Goal: Task Accomplishment & Management: Manage account settings

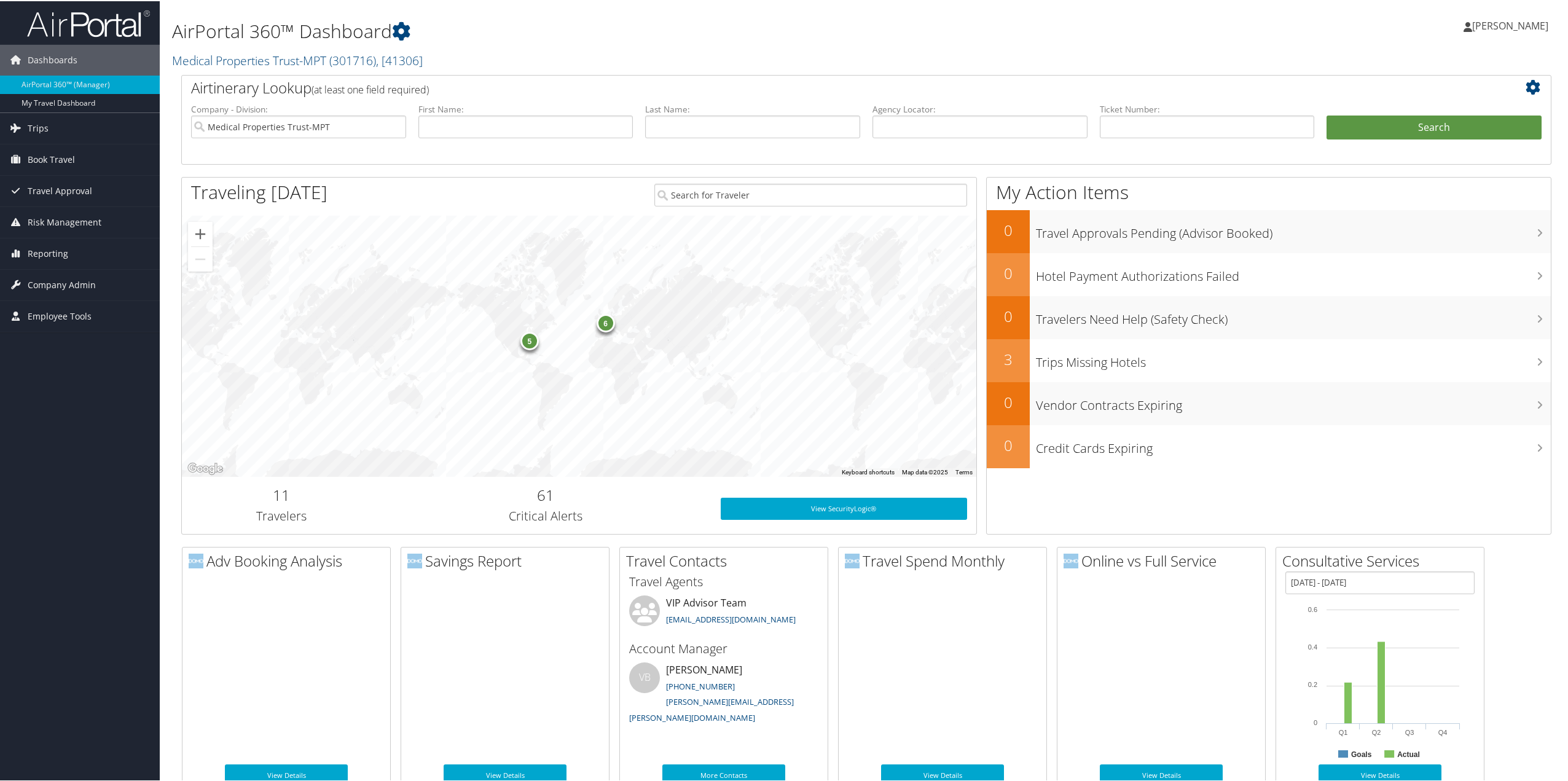
click at [55, 286] on span "Company Admin" at bounding box center [62, 284] width 68 height 30
click at [35, 345] on link "People" at bounding box center [80, 345] width 160 height 19
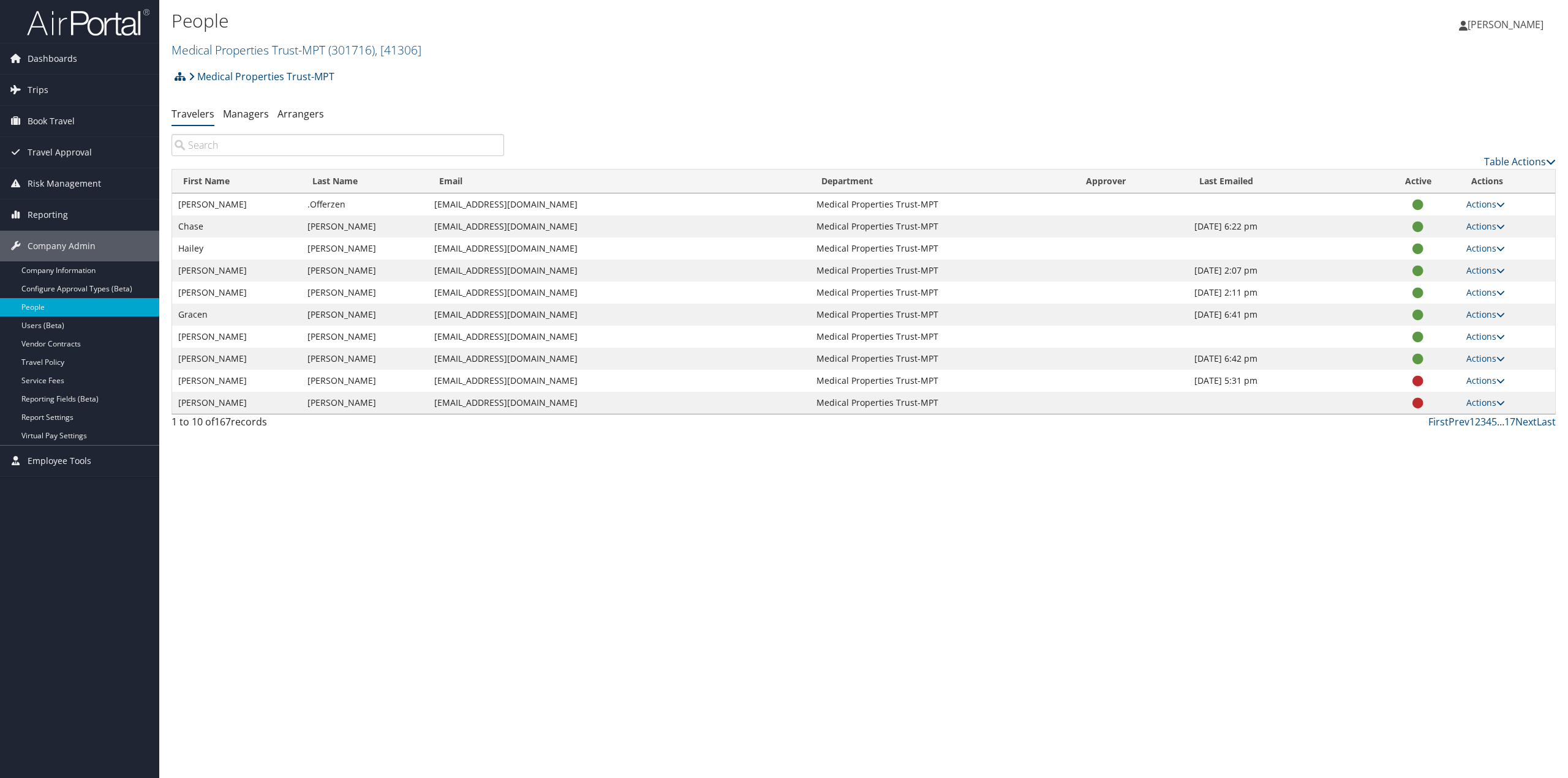
click at [329, 145] on input "search" at bounding box center [338, 145] width 332 height 22
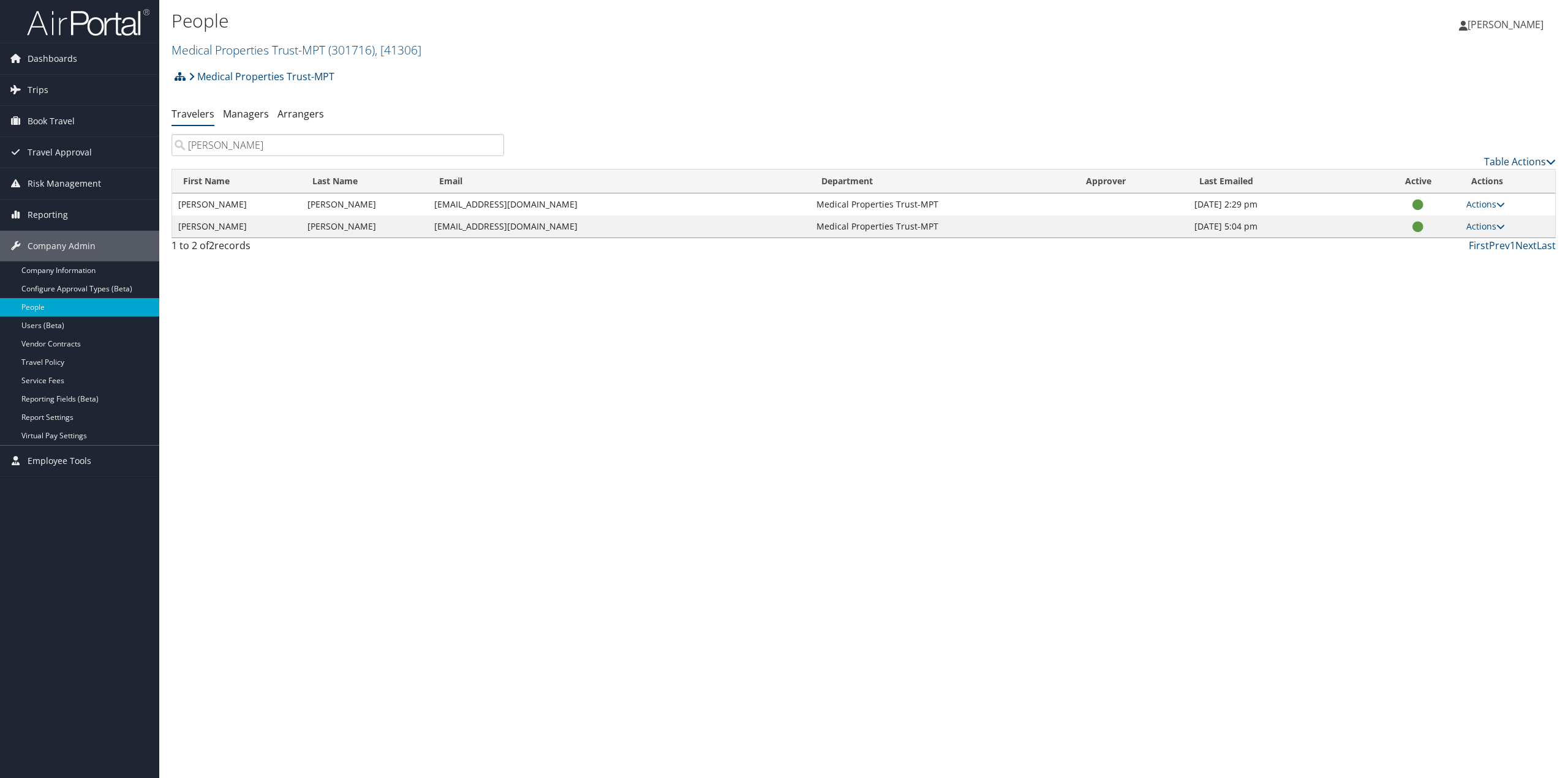
type input "[PERSON_NAME]"
click at [1486, 228] on link "Actions" at bounding box center [1485, 226] width 39 height 12
click at [1447, 267] on link "View Profile" at bounding box center [1445, 265] width 112 height 21
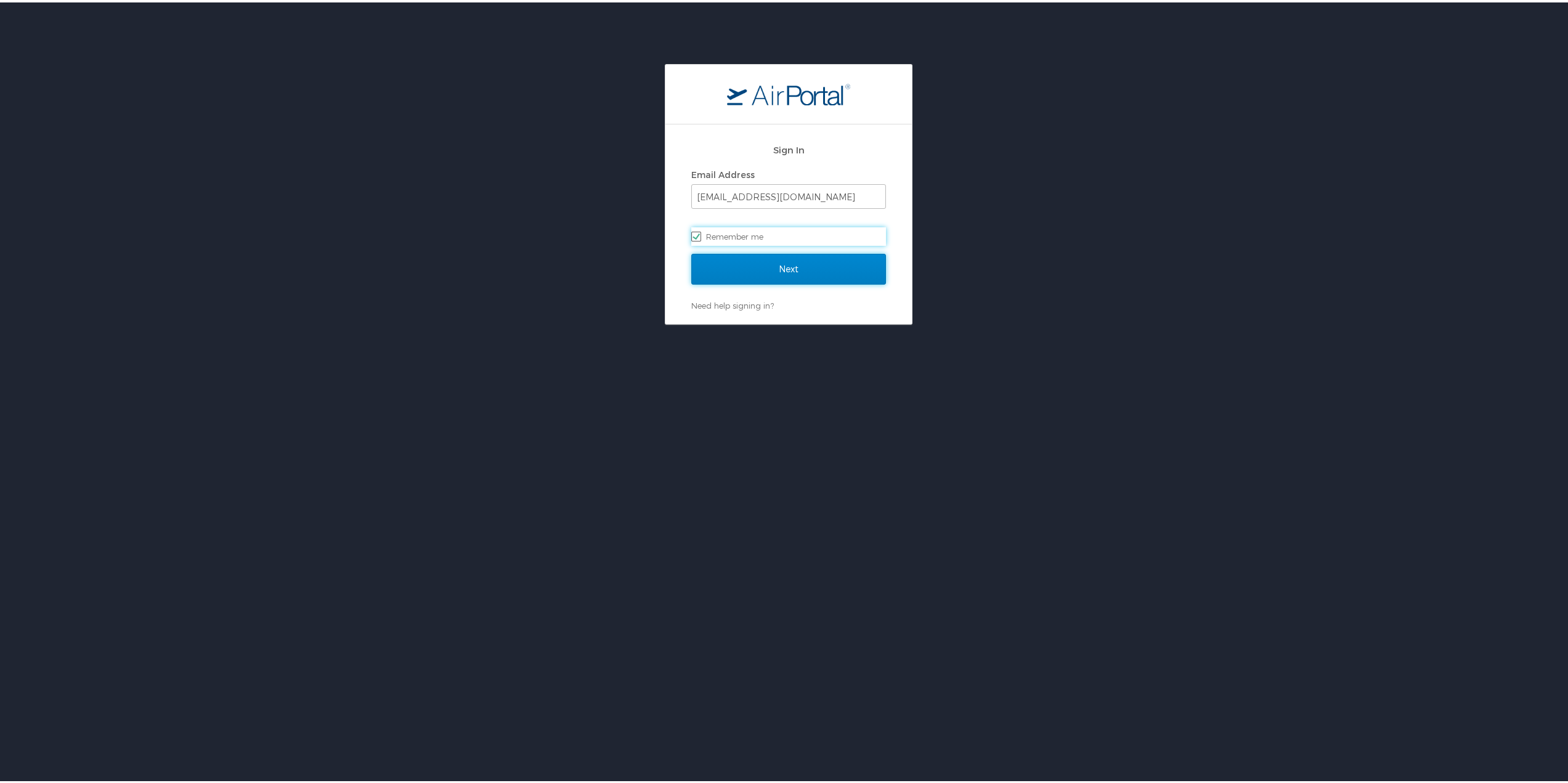
click at [791, 264] on input "Next" at bounding box center [789, 267] width 195 height 31
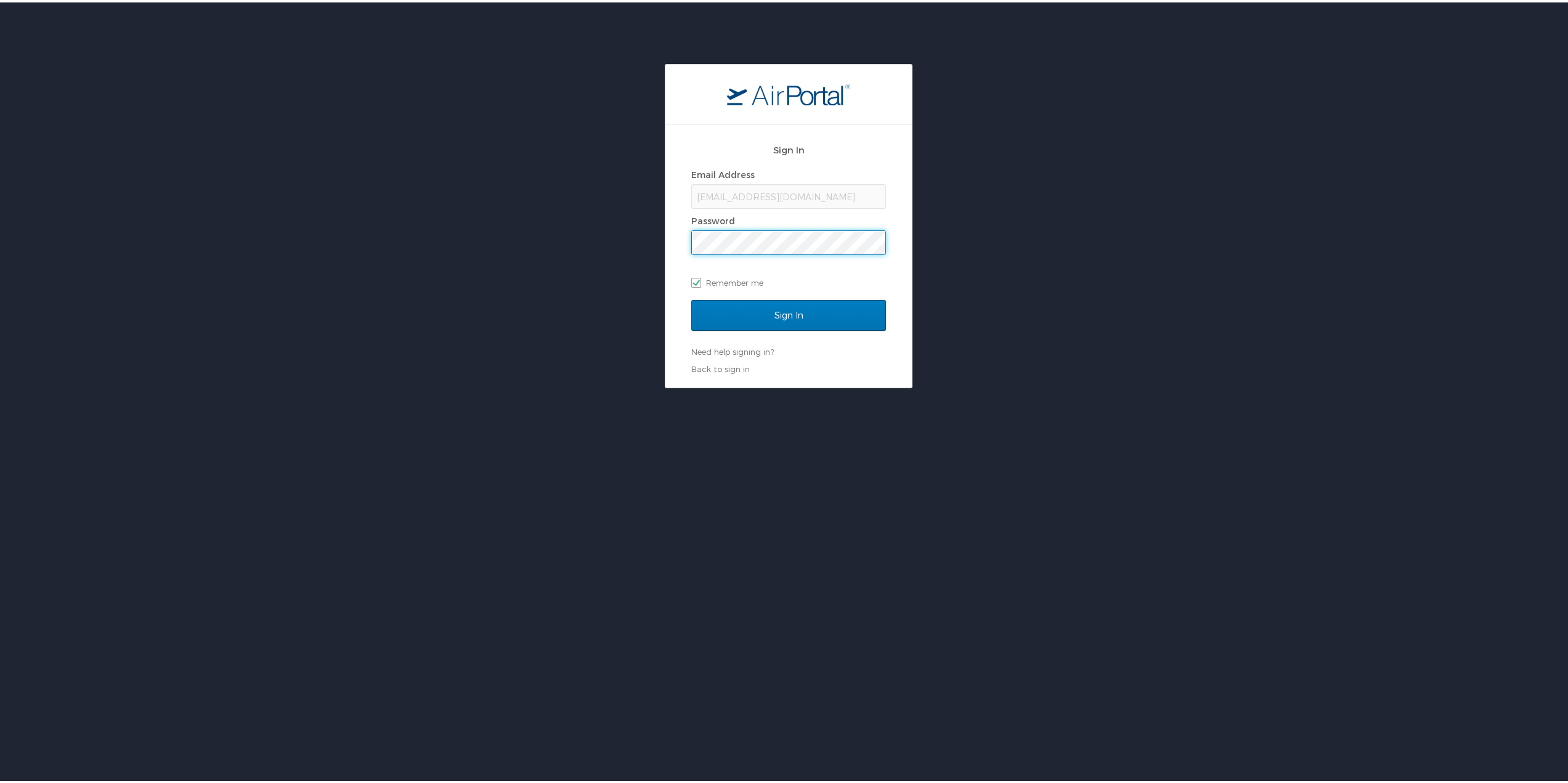
click at [691, 298] on input "Sign In" at bounding box center [789, 313] width 195 height 31
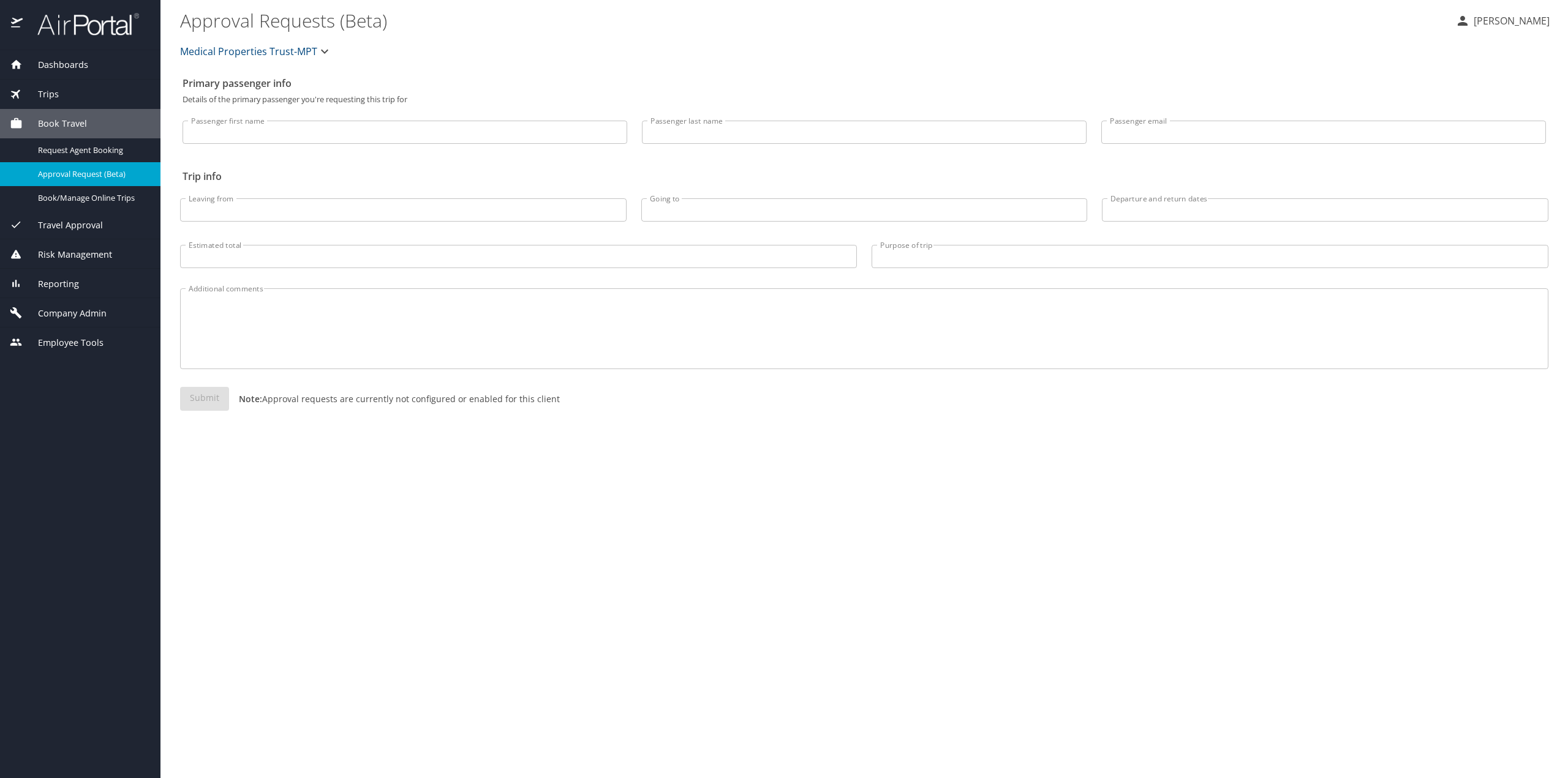
click at [55, 314] on span "Company Admin" at bounding box center [65, 314] width 84 height 14
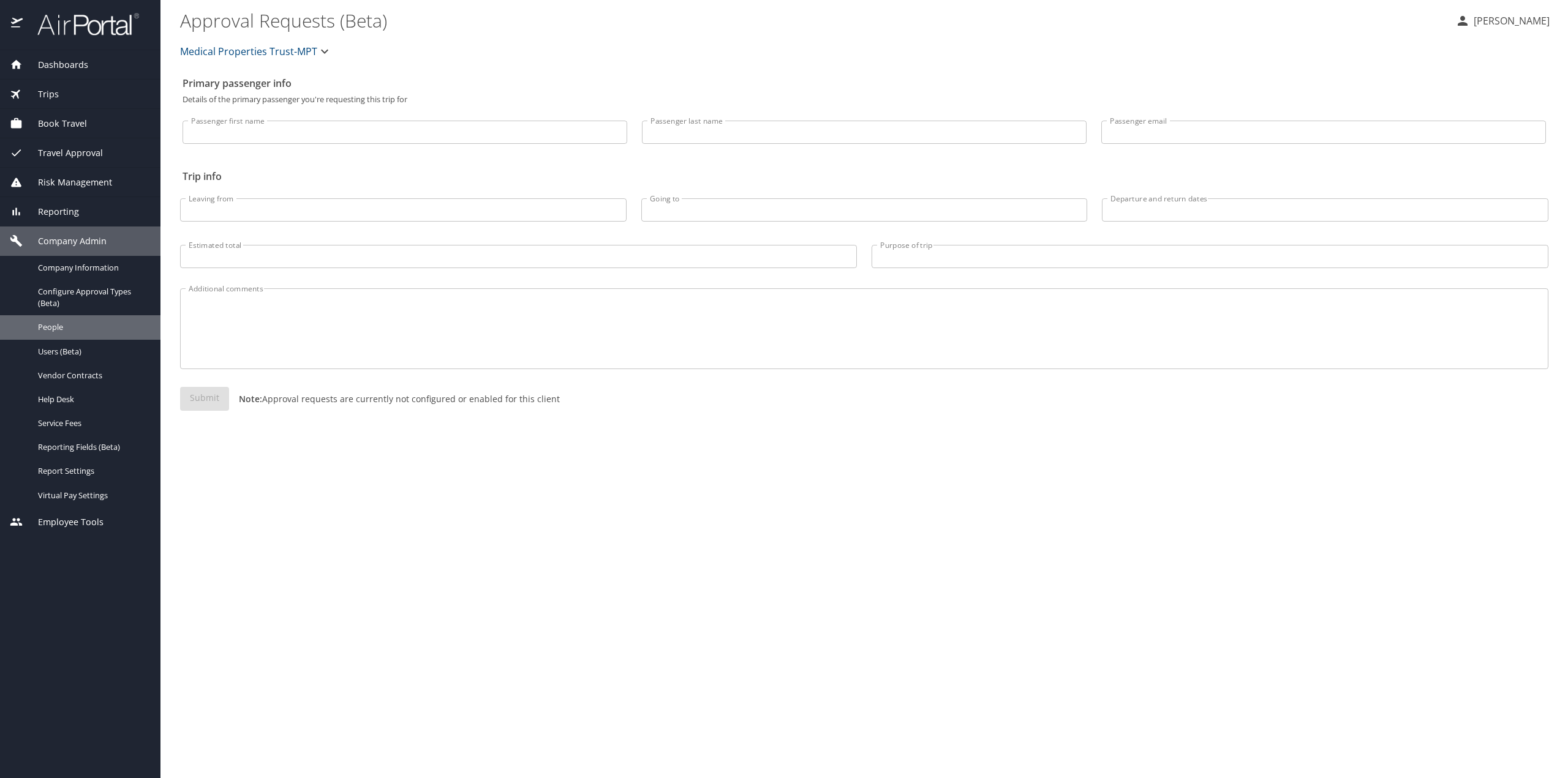
click at [72, 328] on span "People" at bounding box center [92, 327] width 108 height 12
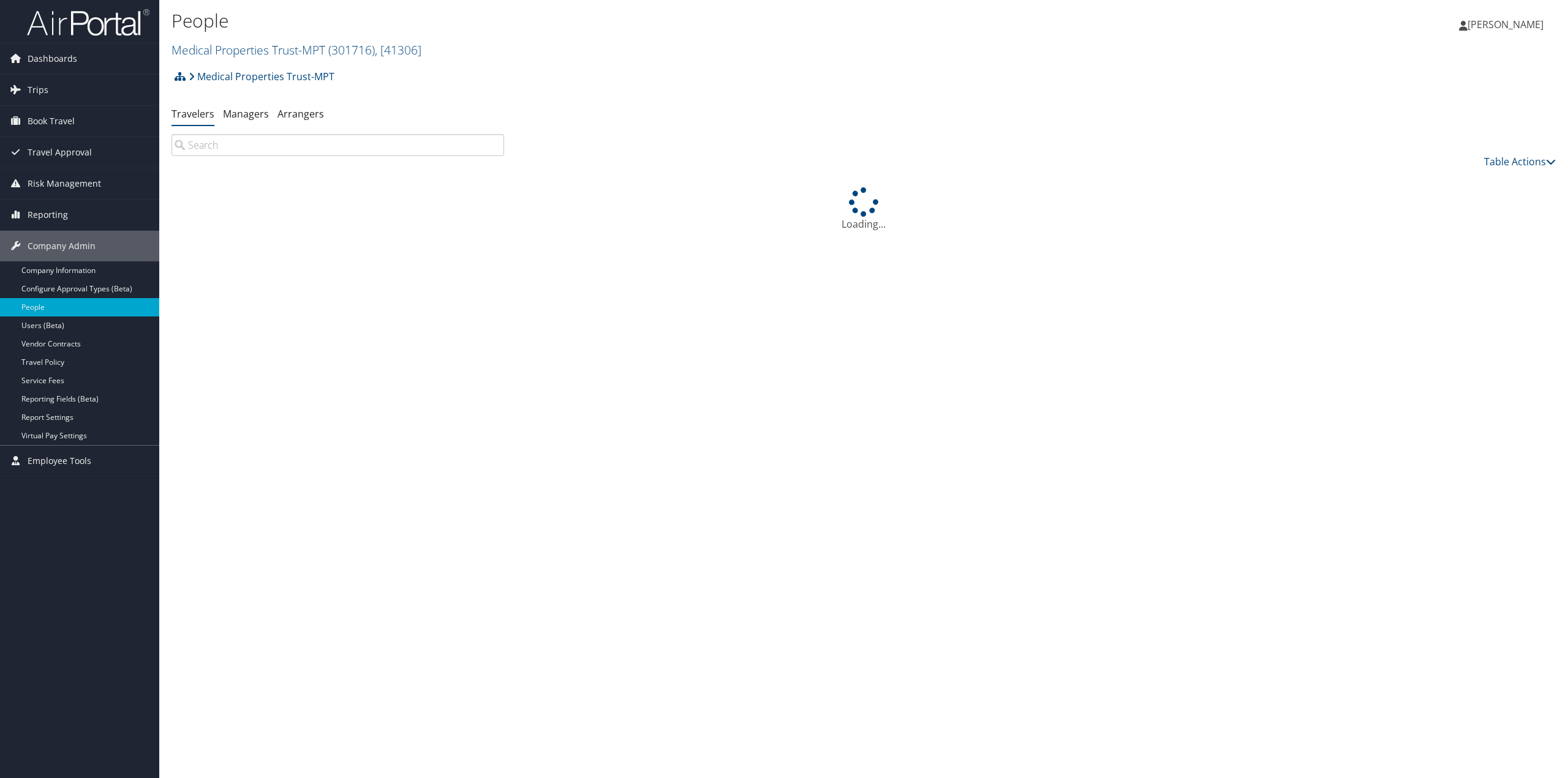
click at [229, 145] on input "search" at bounding box center [338, 145] width 332 height 22
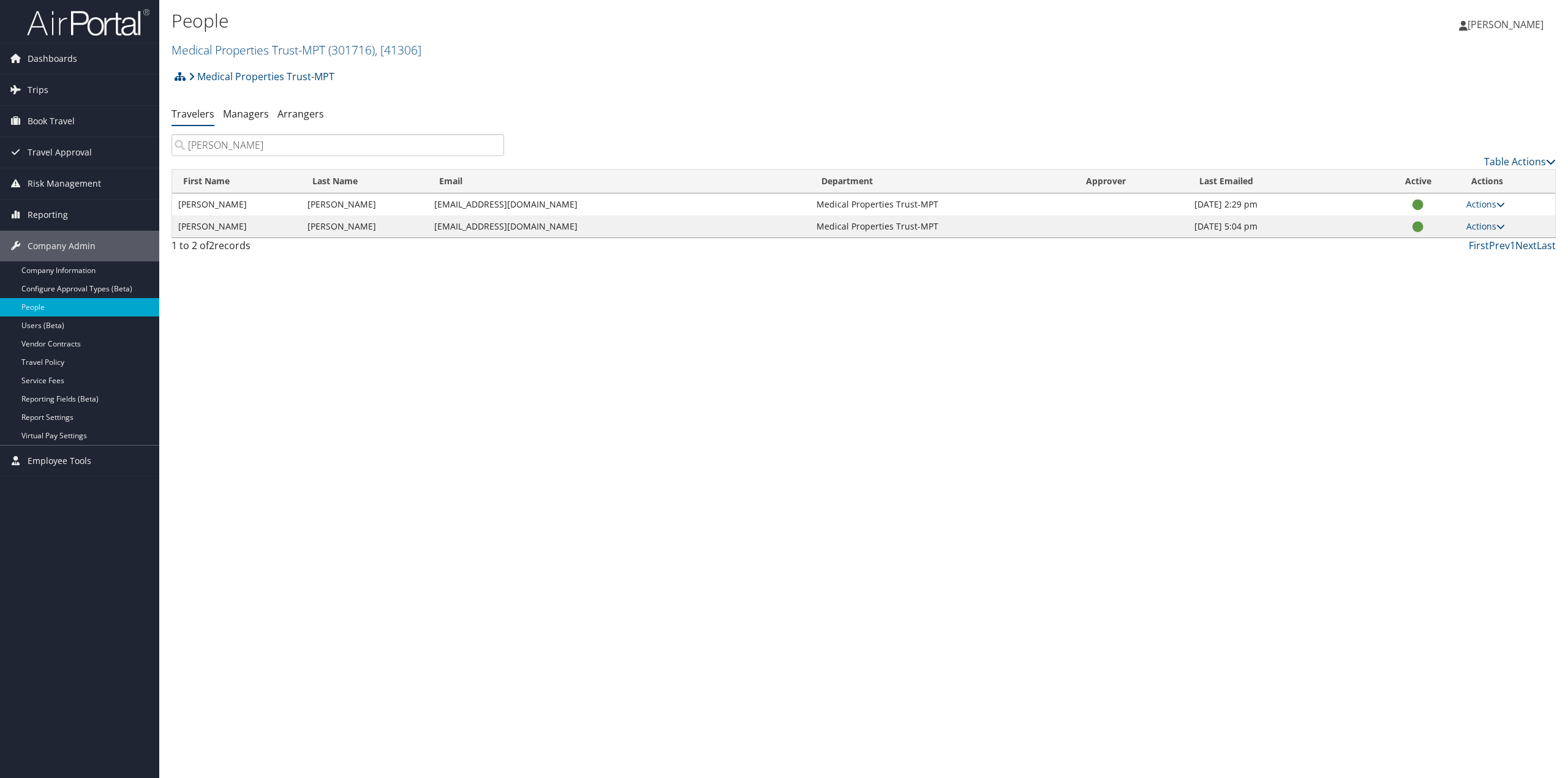
type input "mckenzie"
click at [1481, 224] on link "Actions" at bounding box center [1485, 226] width 39 height 12
click at [1438, 269] on link "View Profile" at bounding box center [1445, 265] width 112 height 21
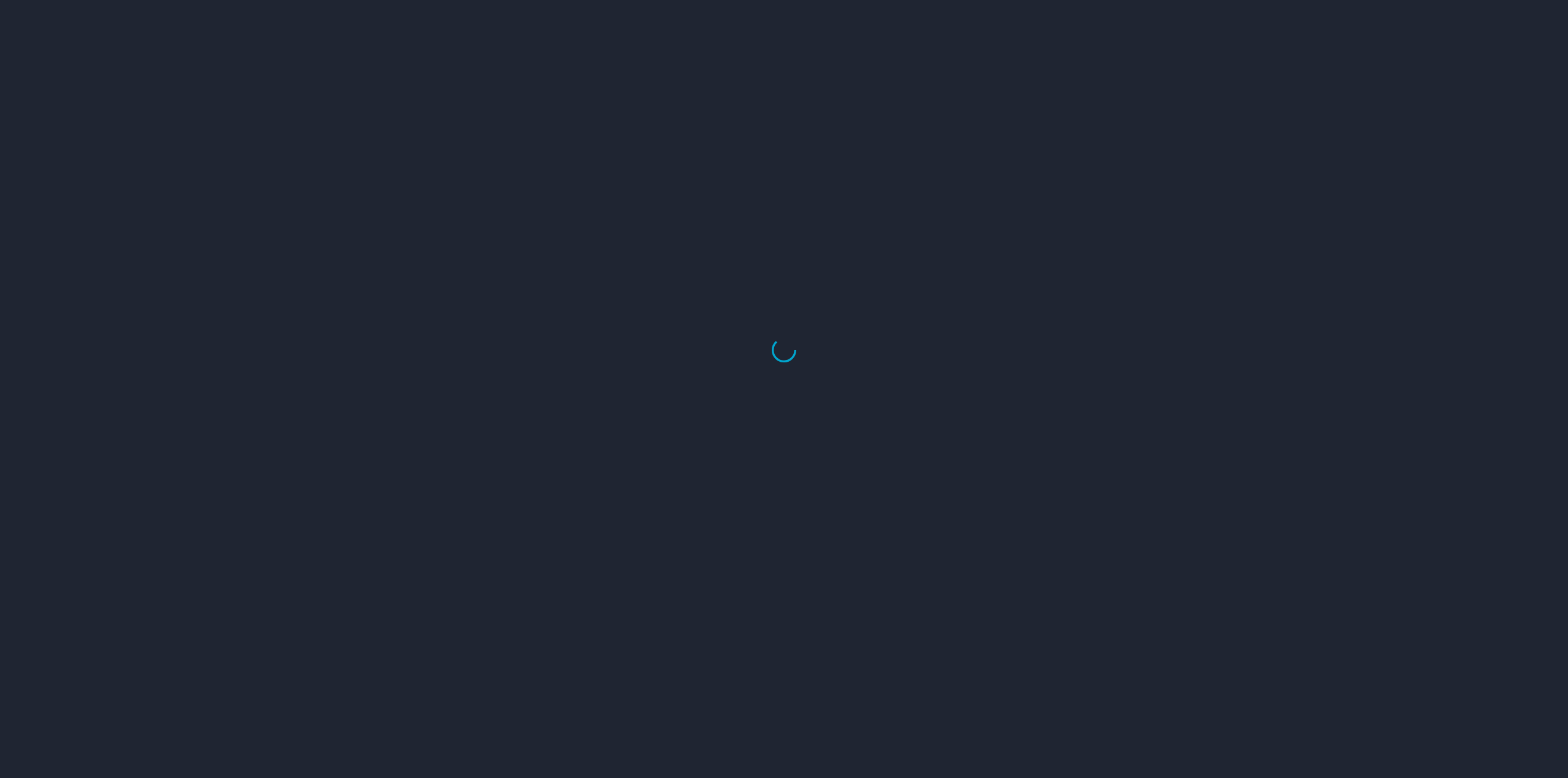
select select "US"
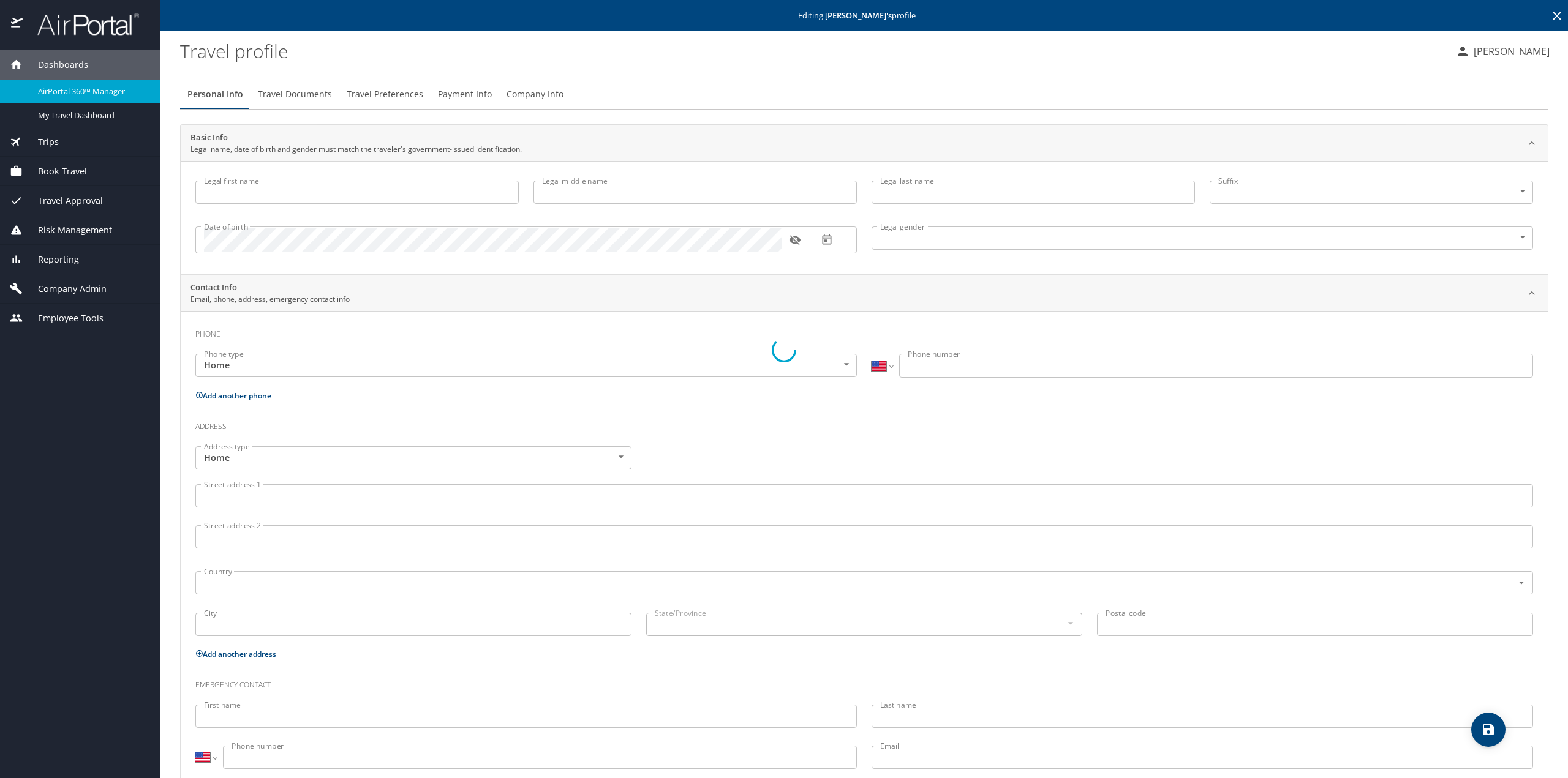
type input "[PERSON_NAME]"
type input "[DEMOGRAPHIC_DATA]"
select select "US"
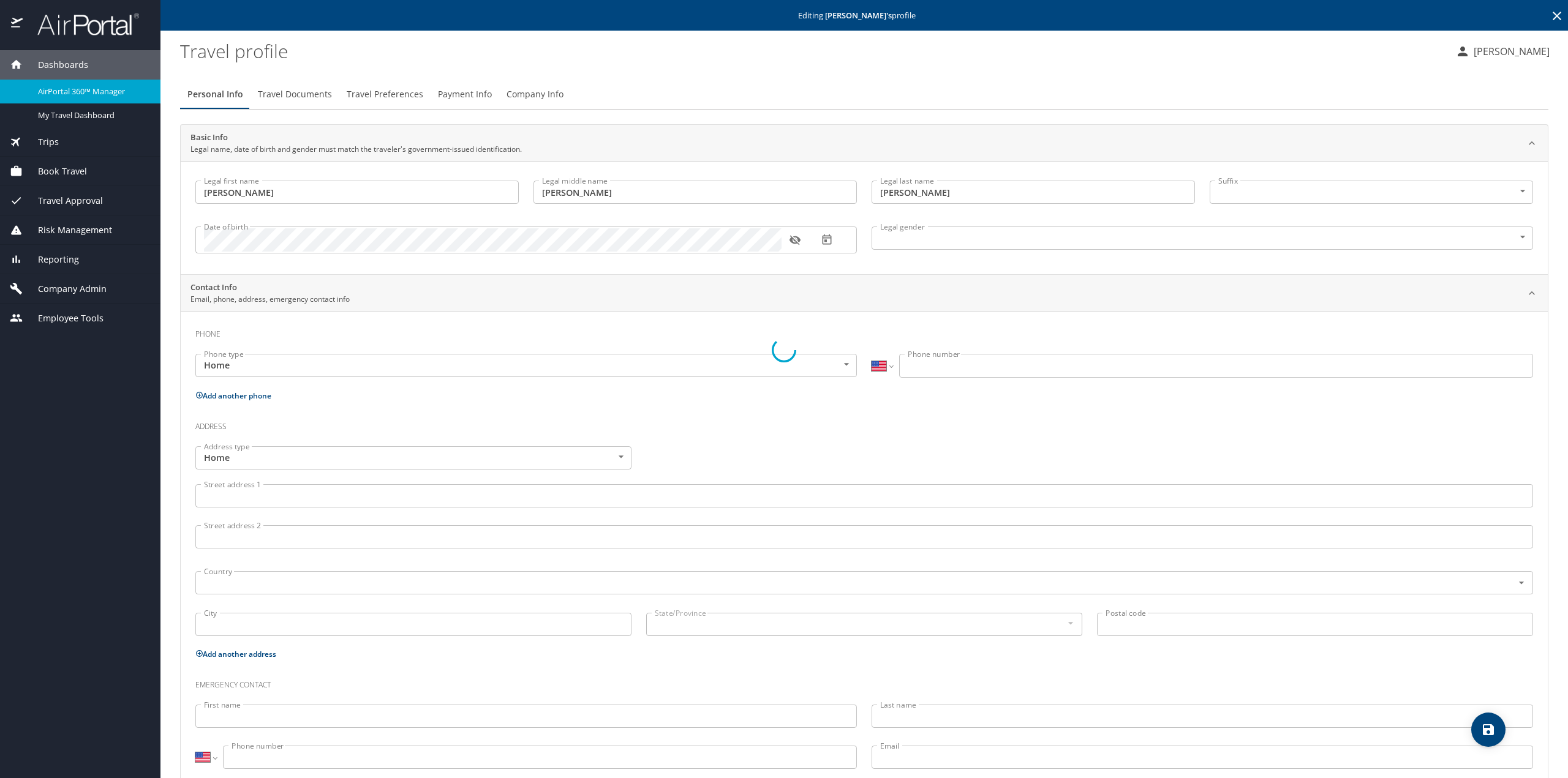
select select "US"
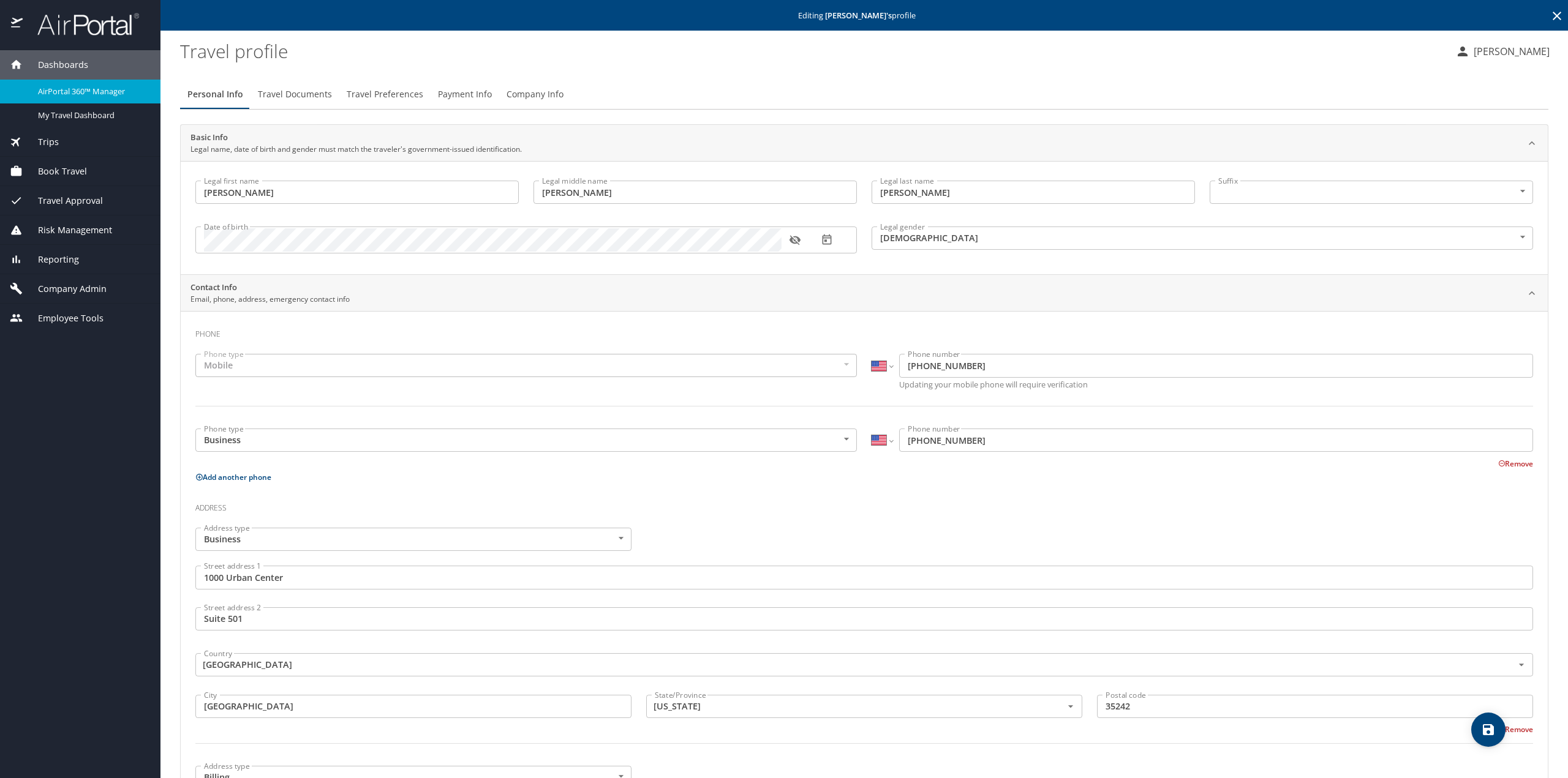
click at [387, 96] on span "Travel Preferences" at bounding box center [385, 94] width 77 height 15
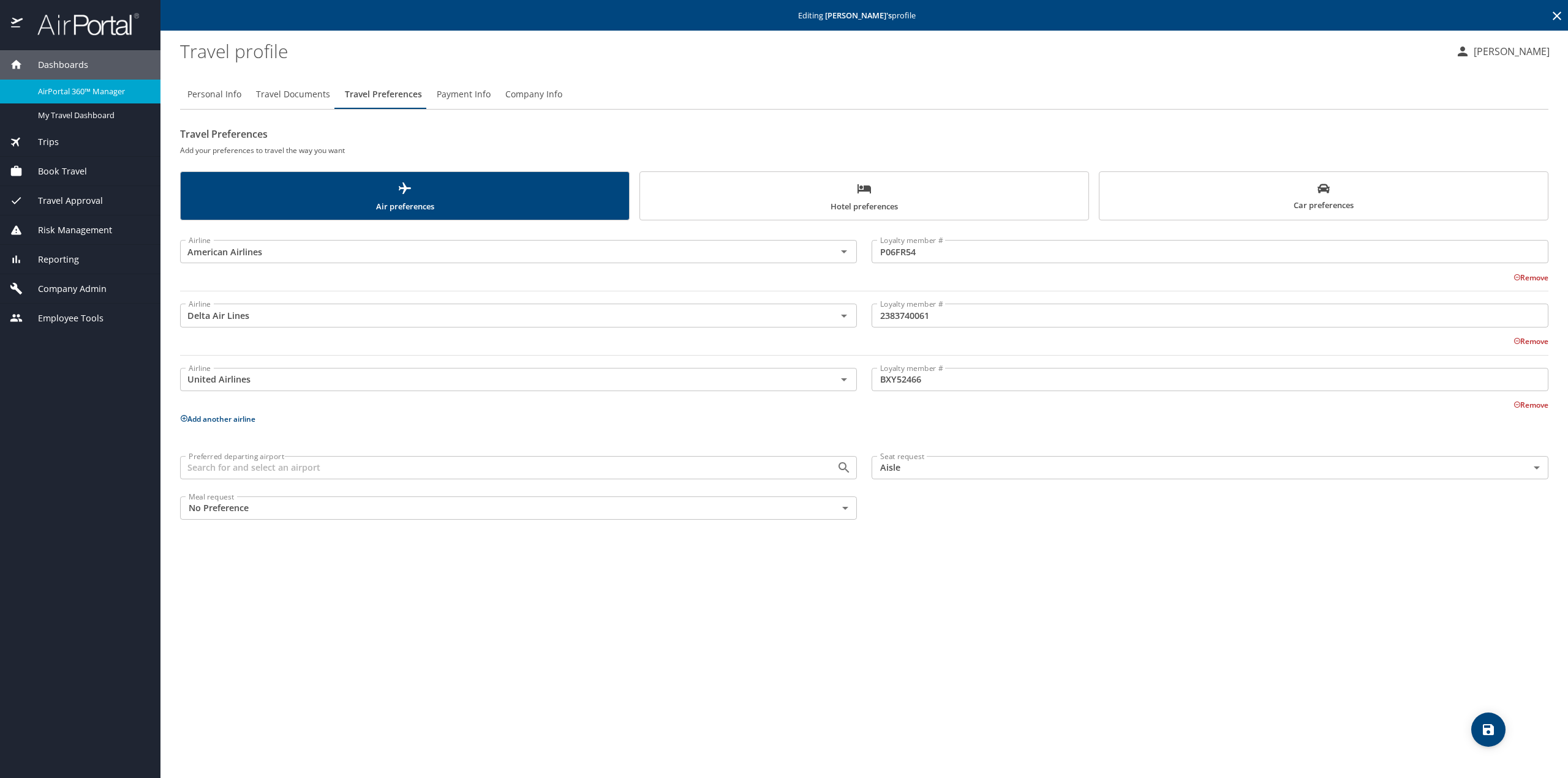
click at [1381, 212] on button "Car preferences" at bounding box center [1323, 196] width 449 height 49
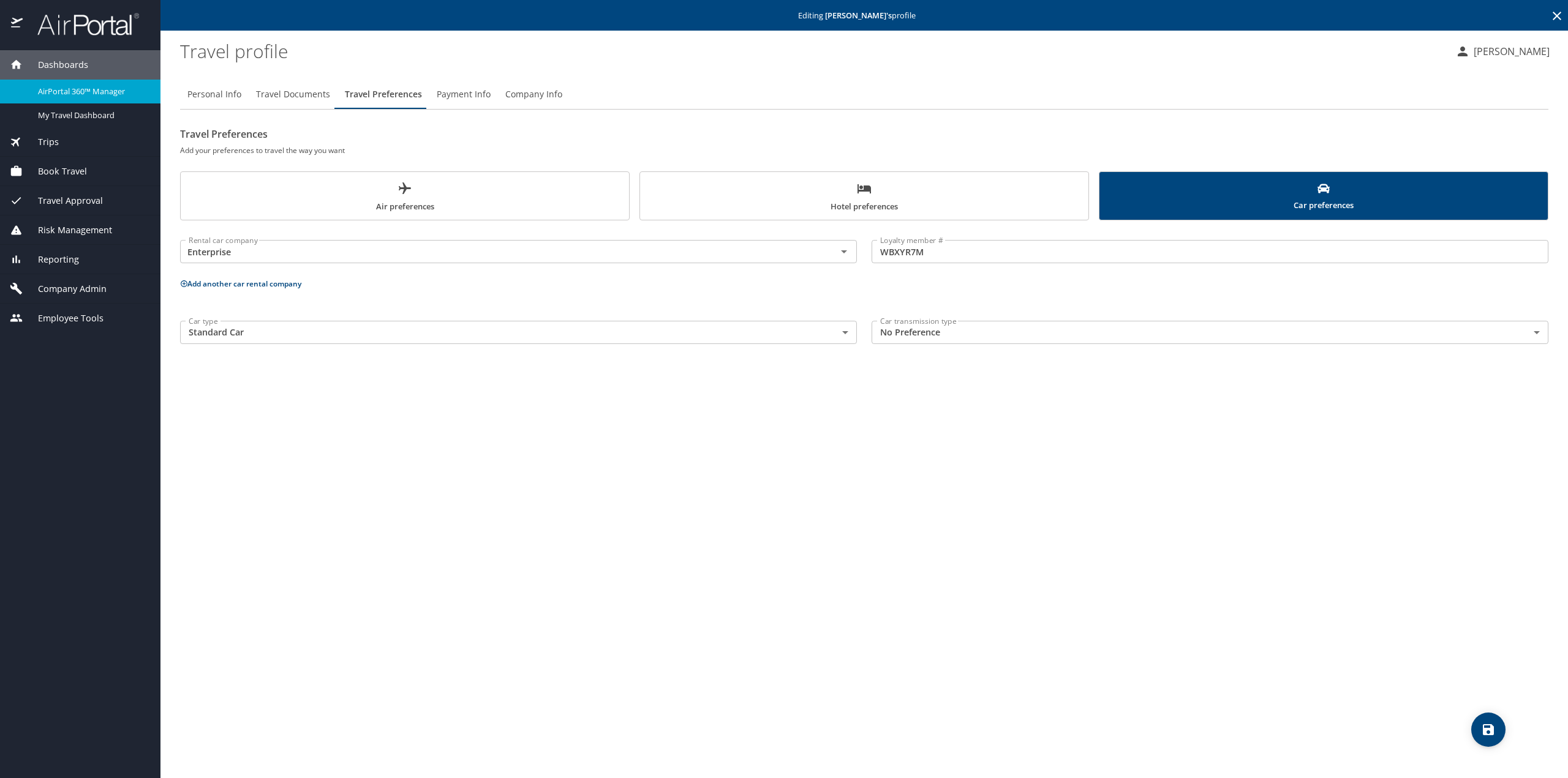
click at [237, 283] on button "Add another car rental company" at bounding box center [241, 283] width 121 height 10
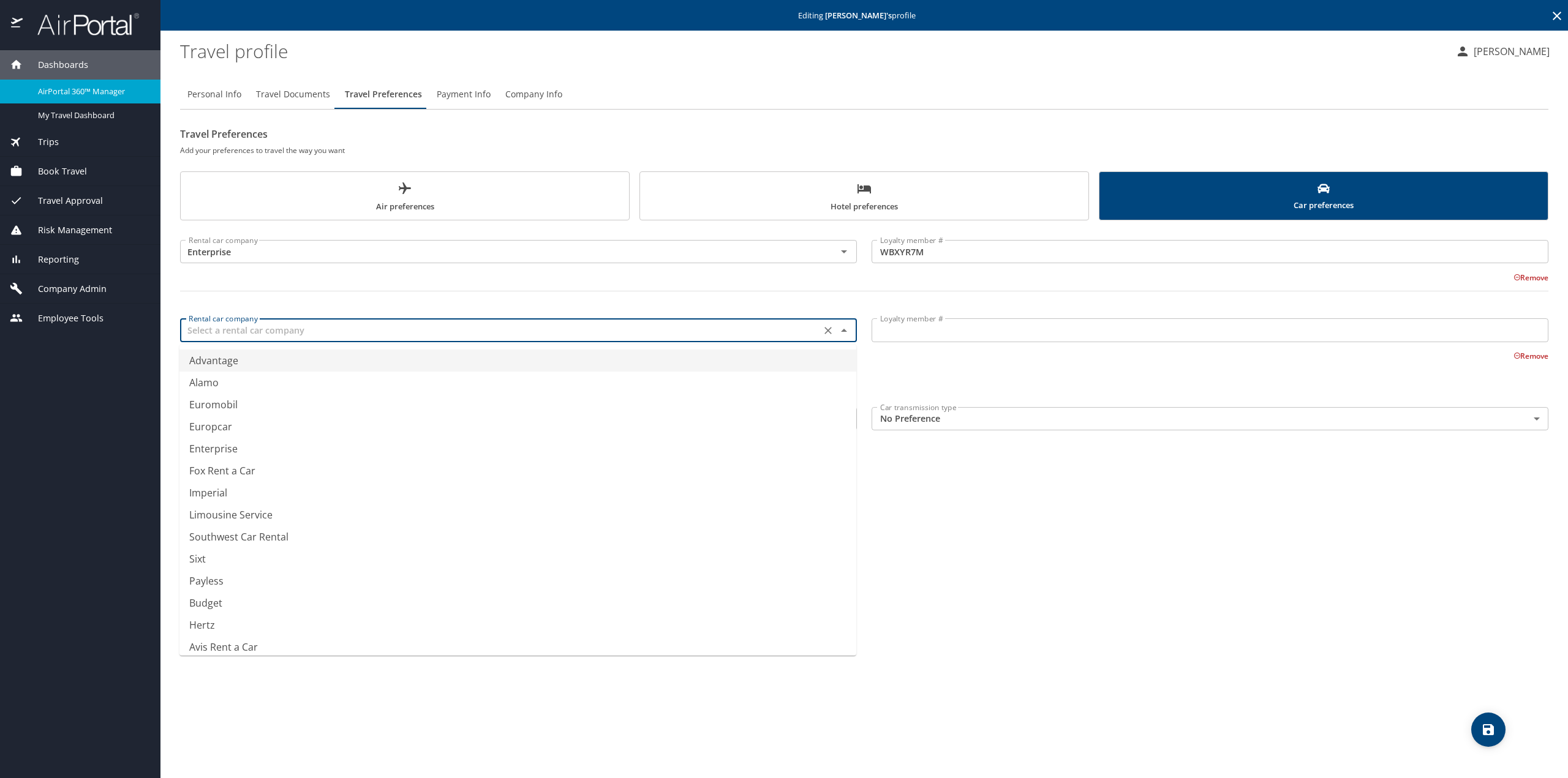
click at [236, 335] on input "text" at bounding box center [500, 329] width 633 height 16
click at [217, 354] on li "Hertz" at bounding box center [518, 360] width 677 height 22
type input "Hertz"
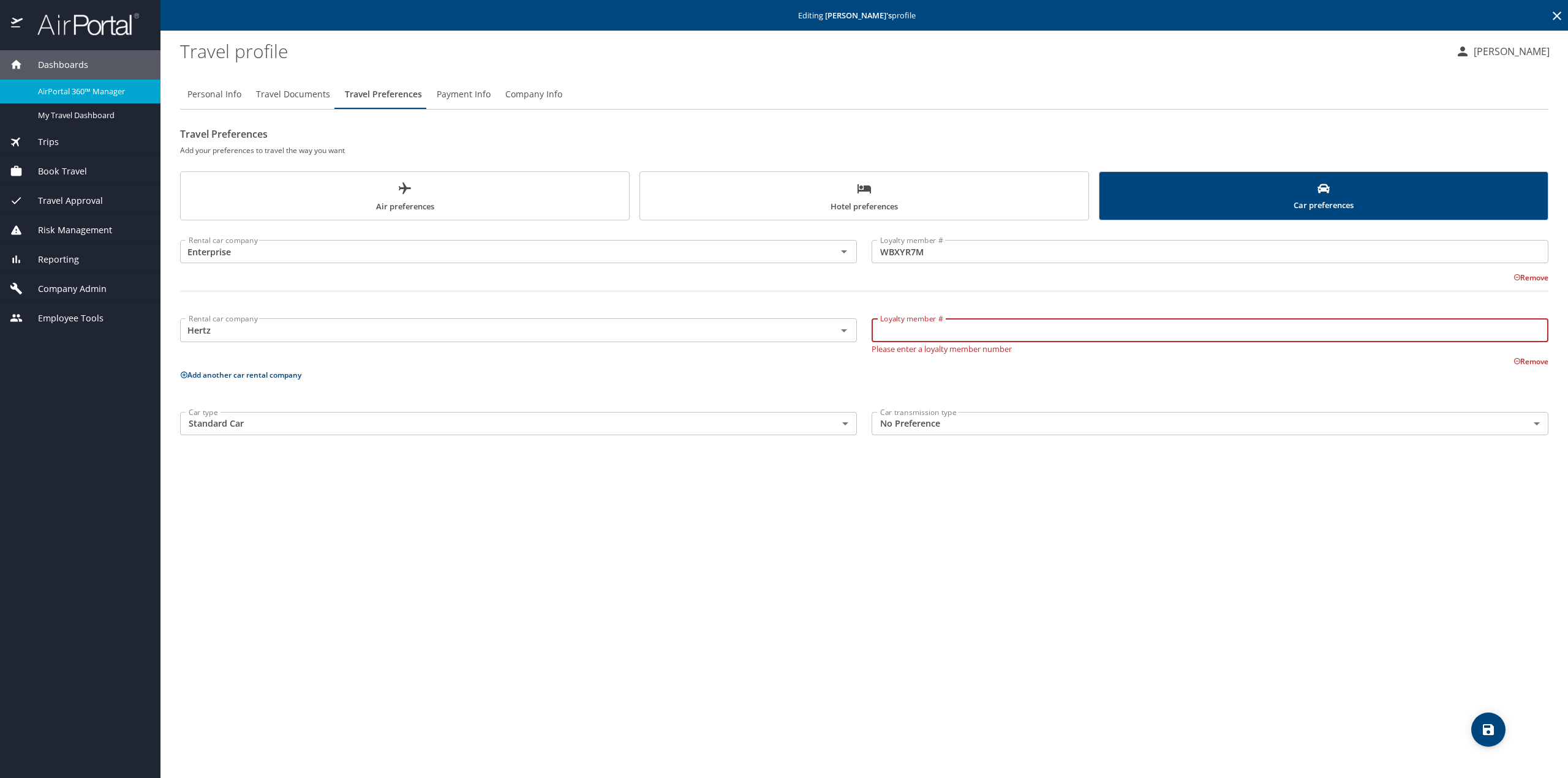
click at [946, 334] on input "Loyalty member #" at bounding box center [1210, 330] width 677 height 23
click at [913, 326] on input "Loyalty member #" at bounding box center [1210, 330] width 677 height 23
paste input "19958843"
type input "19958843"
click at [847, 425] on body "Dashboards AirPortal 360™ Manager My Travel Dashboard Trips Airtinerary® Lookup…" at bounding box center [784, 389] width 1568 height 778
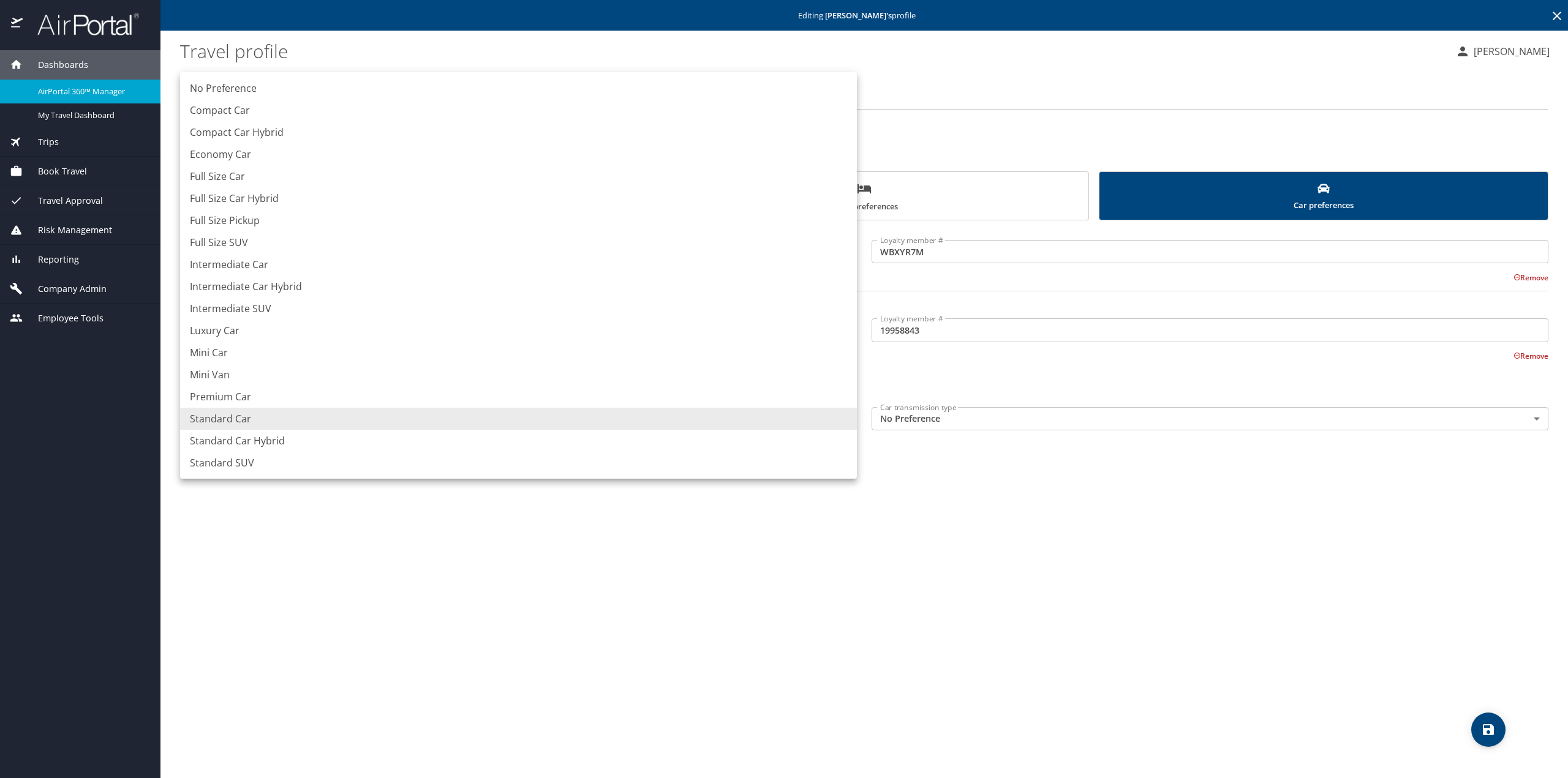
click at [238, 181] on li "Full Size Car" at bounding box center [518, 176] width 677 height 22
type input "FullSizeCar"
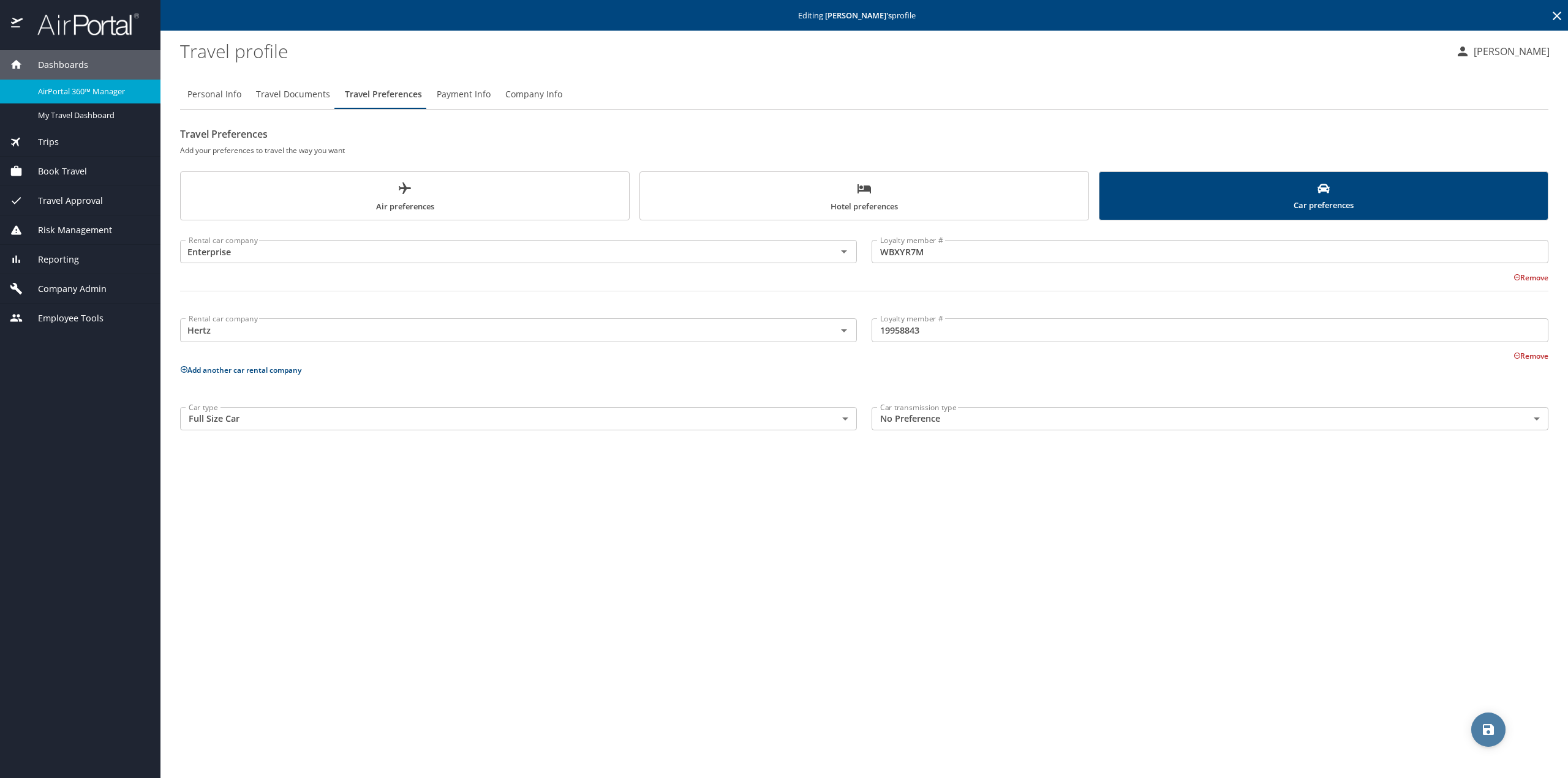
click at [1488, 733] on icon "save" at bounding box center [1487, 729] width 14 height 14
